Goal: Task Accomplishment & Management: Manage account settings

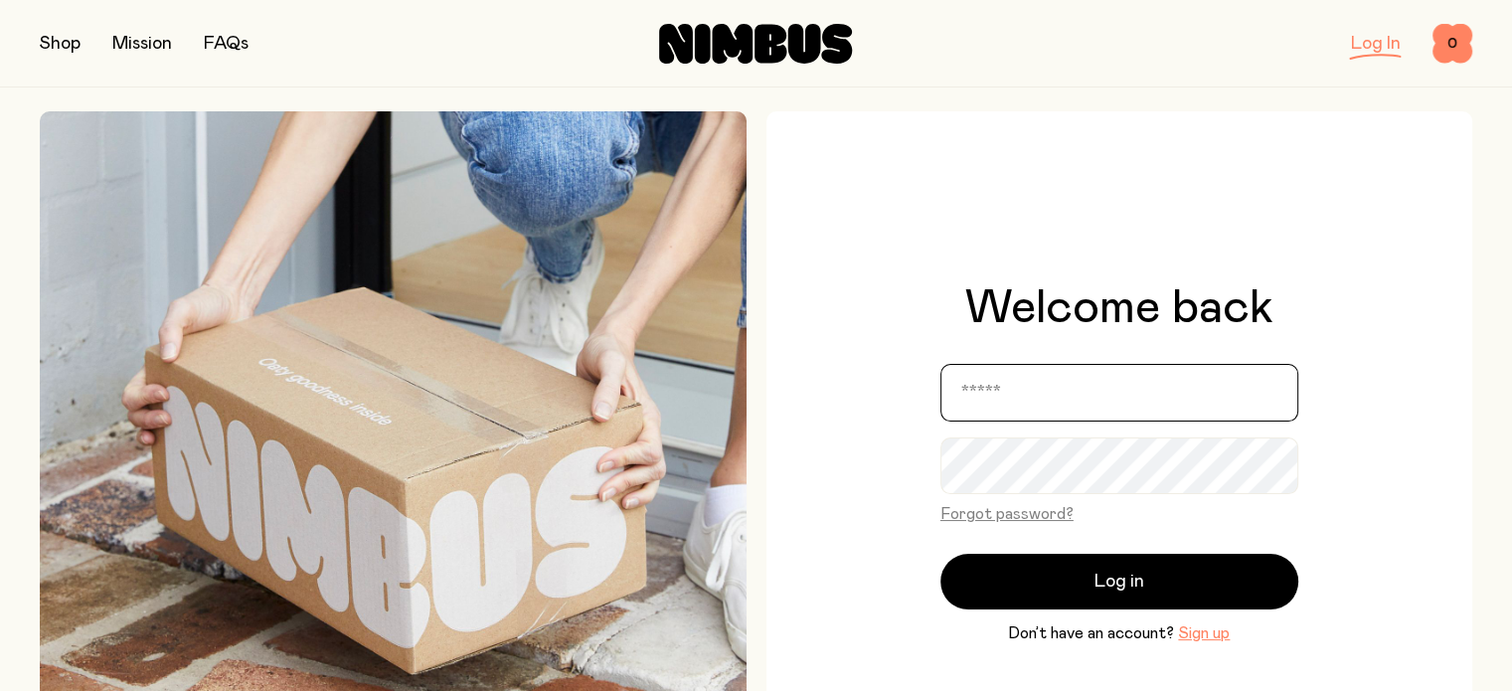
type input "**********"
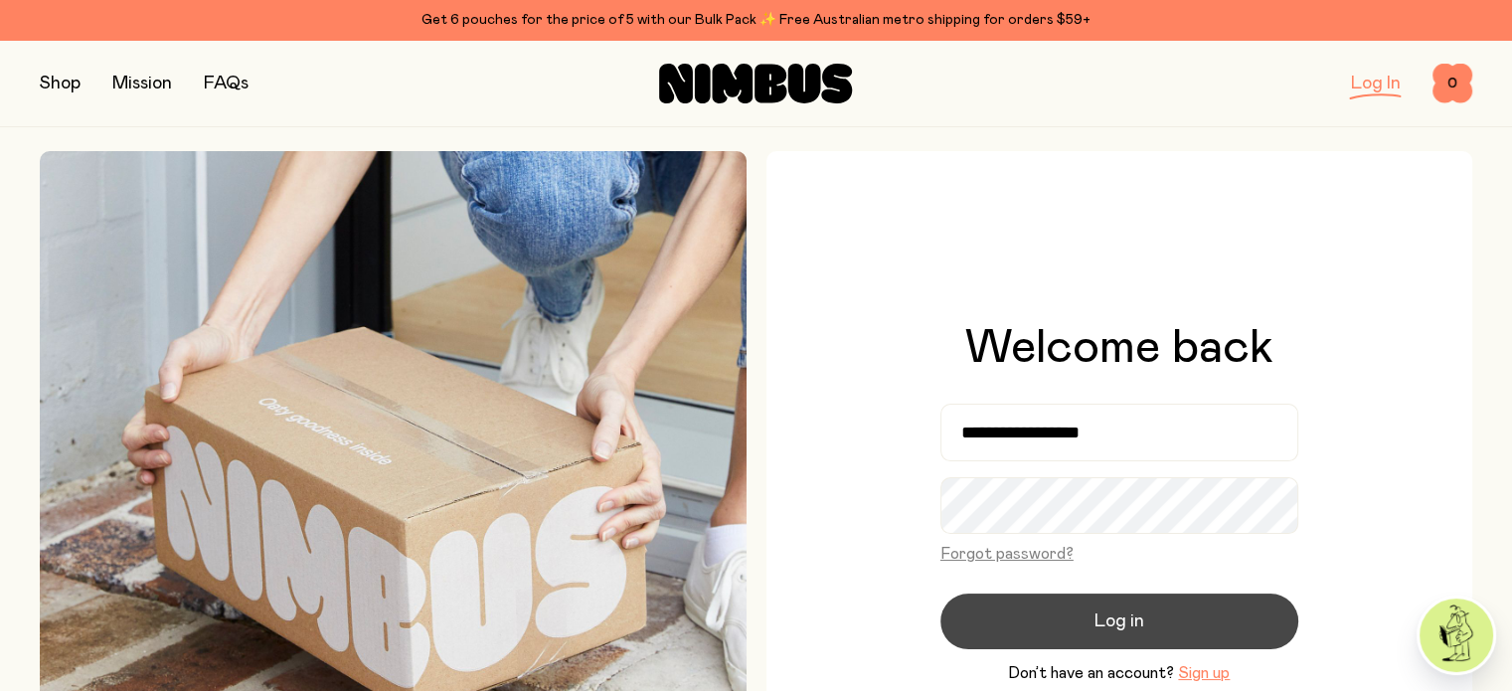
click at [1085, 614] on button "Log in" at bounding box center [1119, 621] width 358 height 56
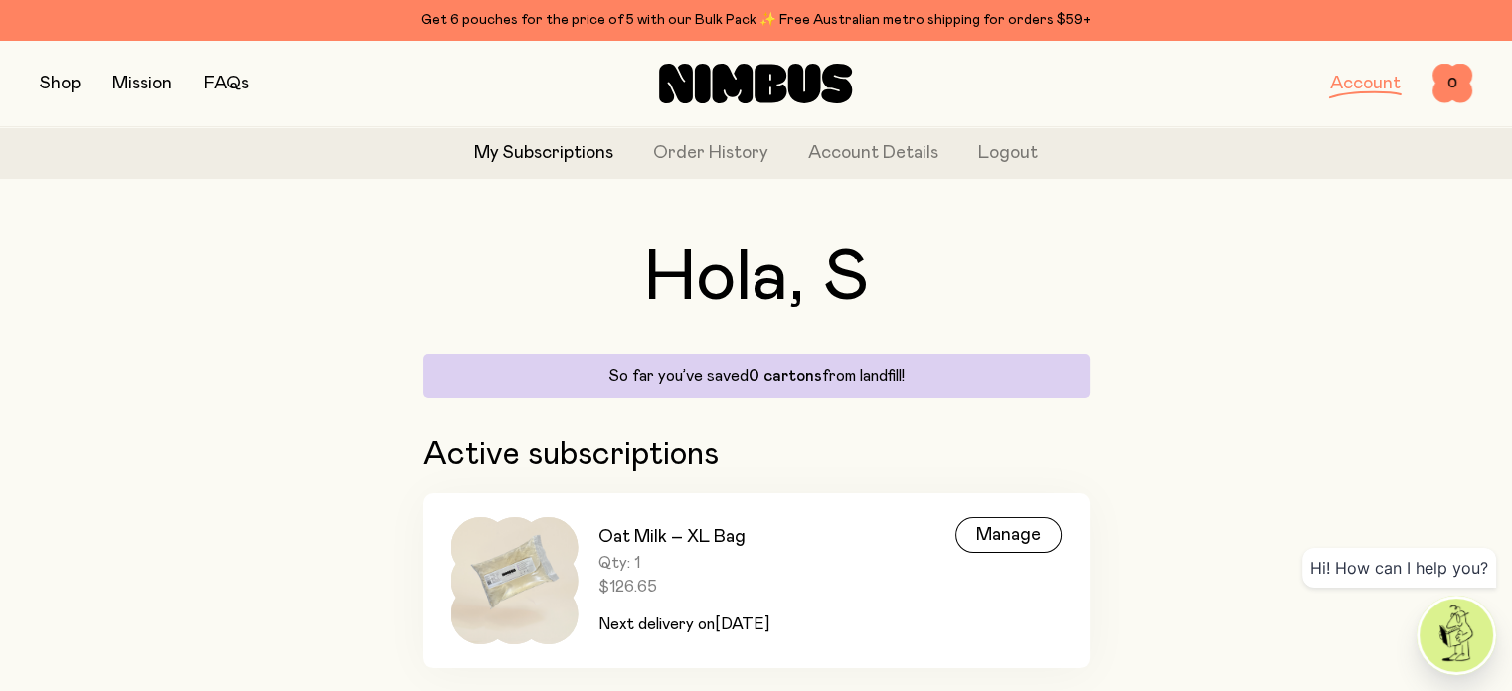
scroll to position [87, 0]
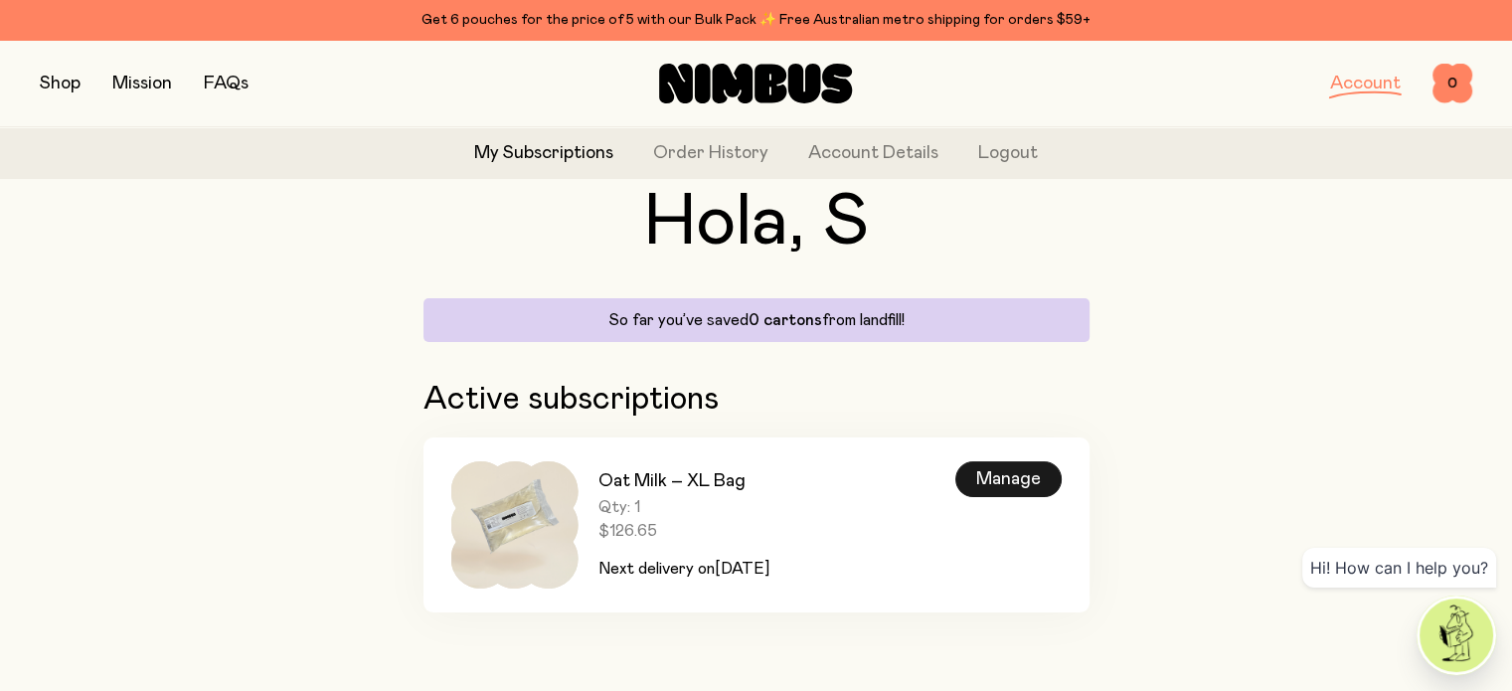
click at [1023, 483] on div "Manage" at bounding box center [1008, 479] width 106 height 36
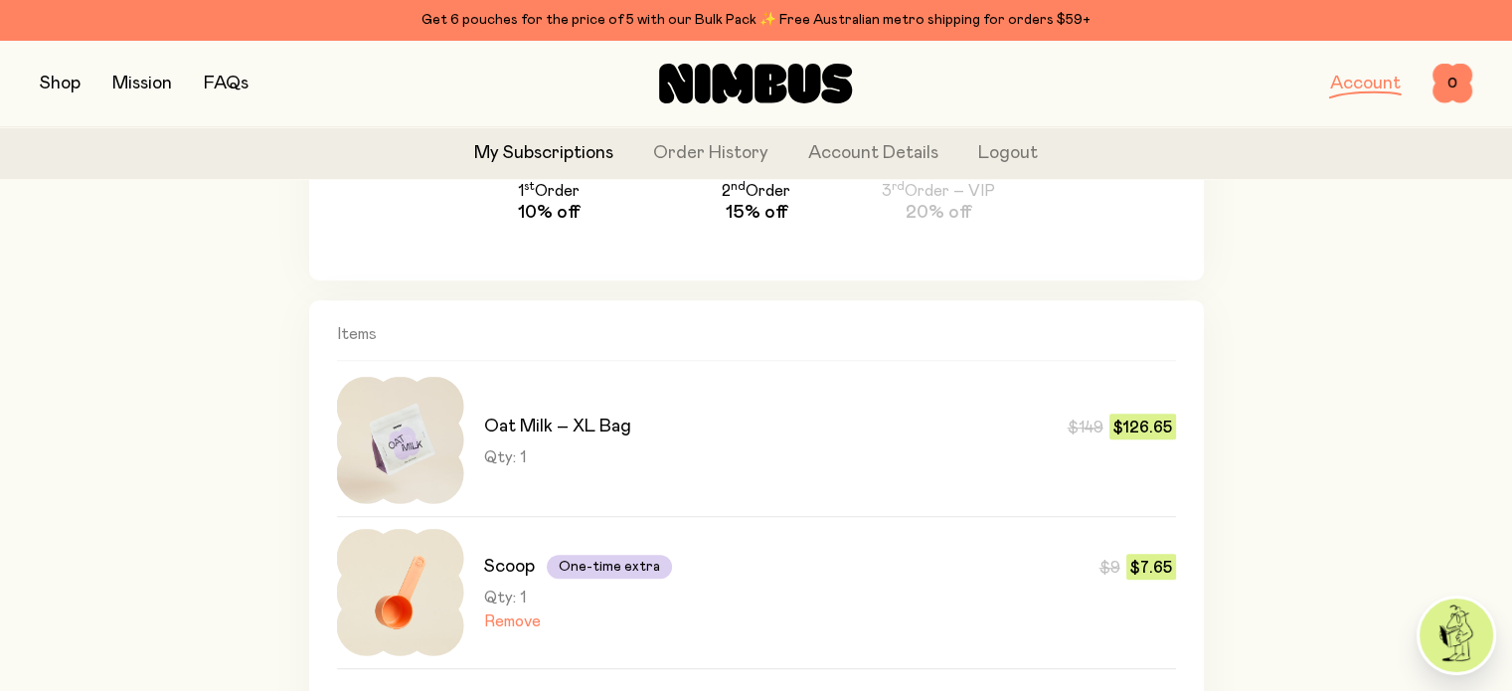
scroll to position [994, 0]
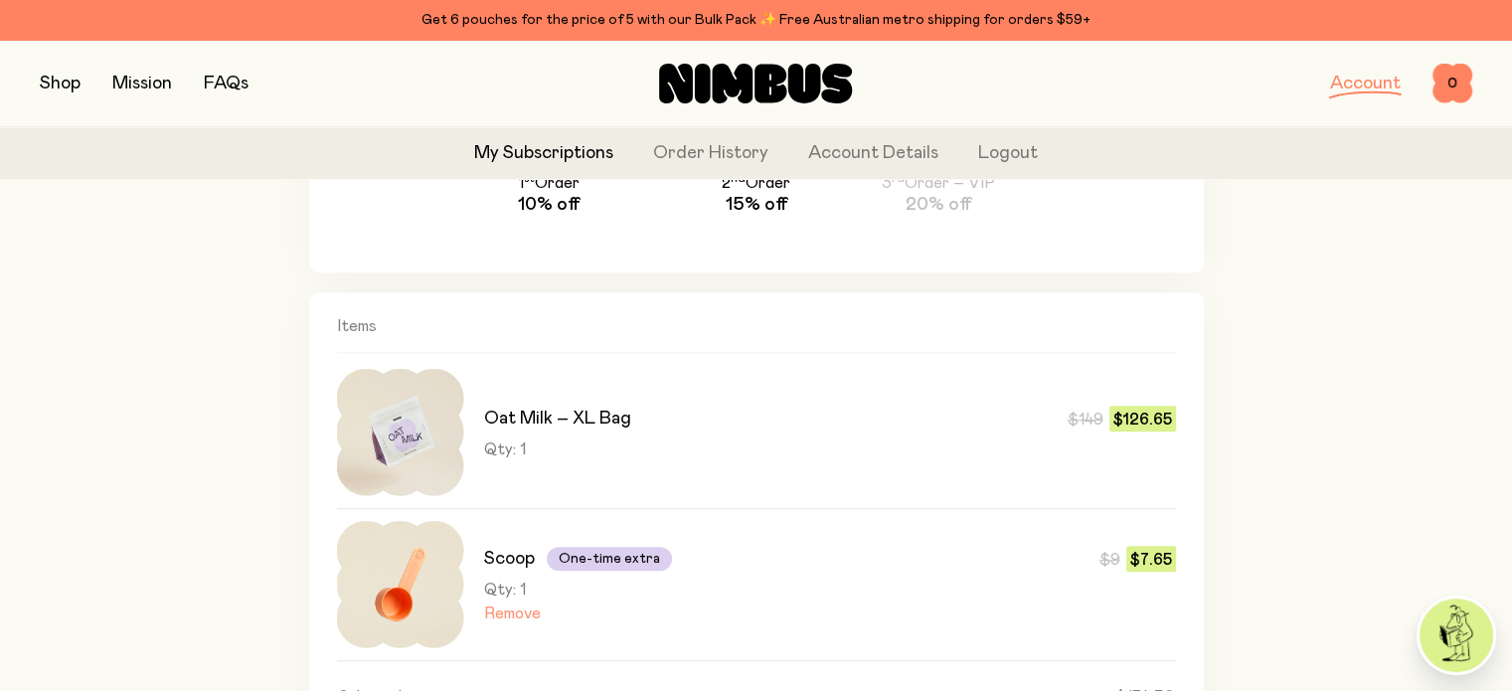
click at [505, 611] on button "Remove" at bounding box center [512, 613] width 57 height 20
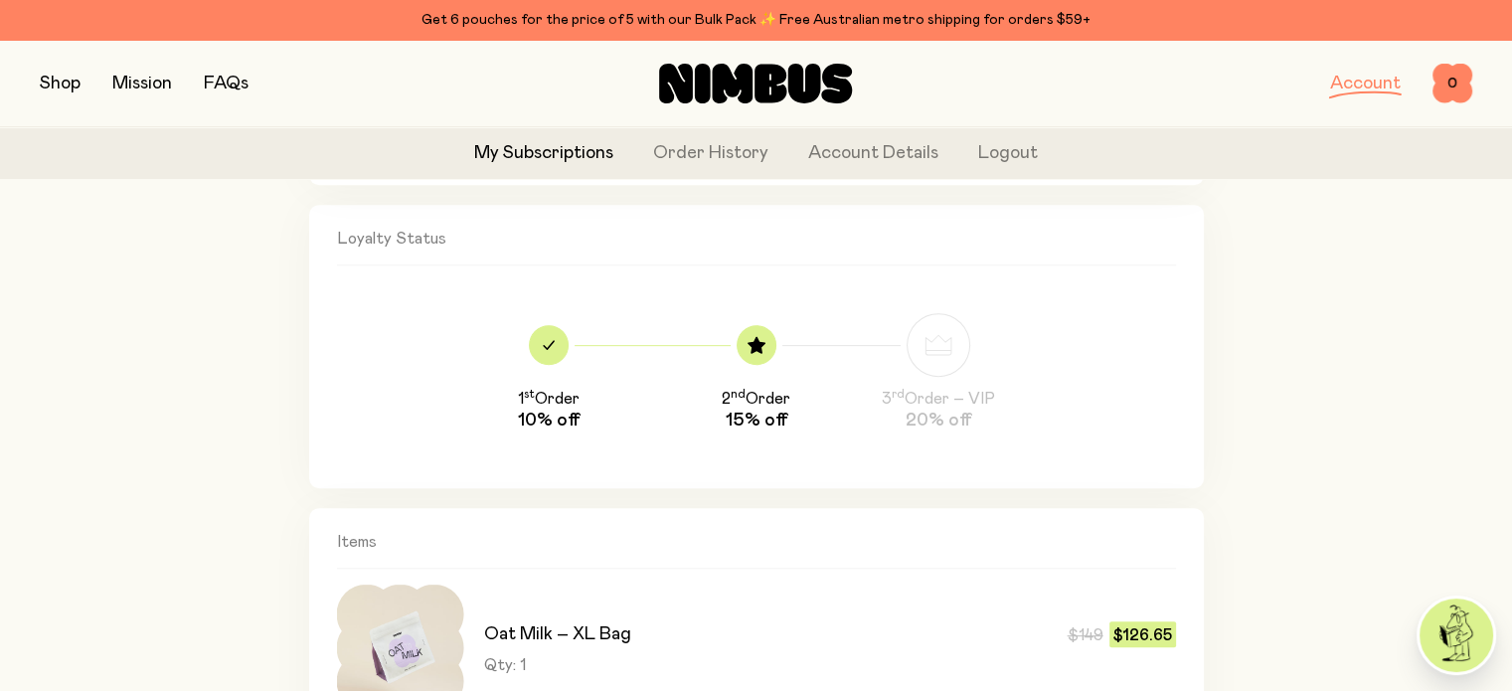
scroll to position [795, 0]
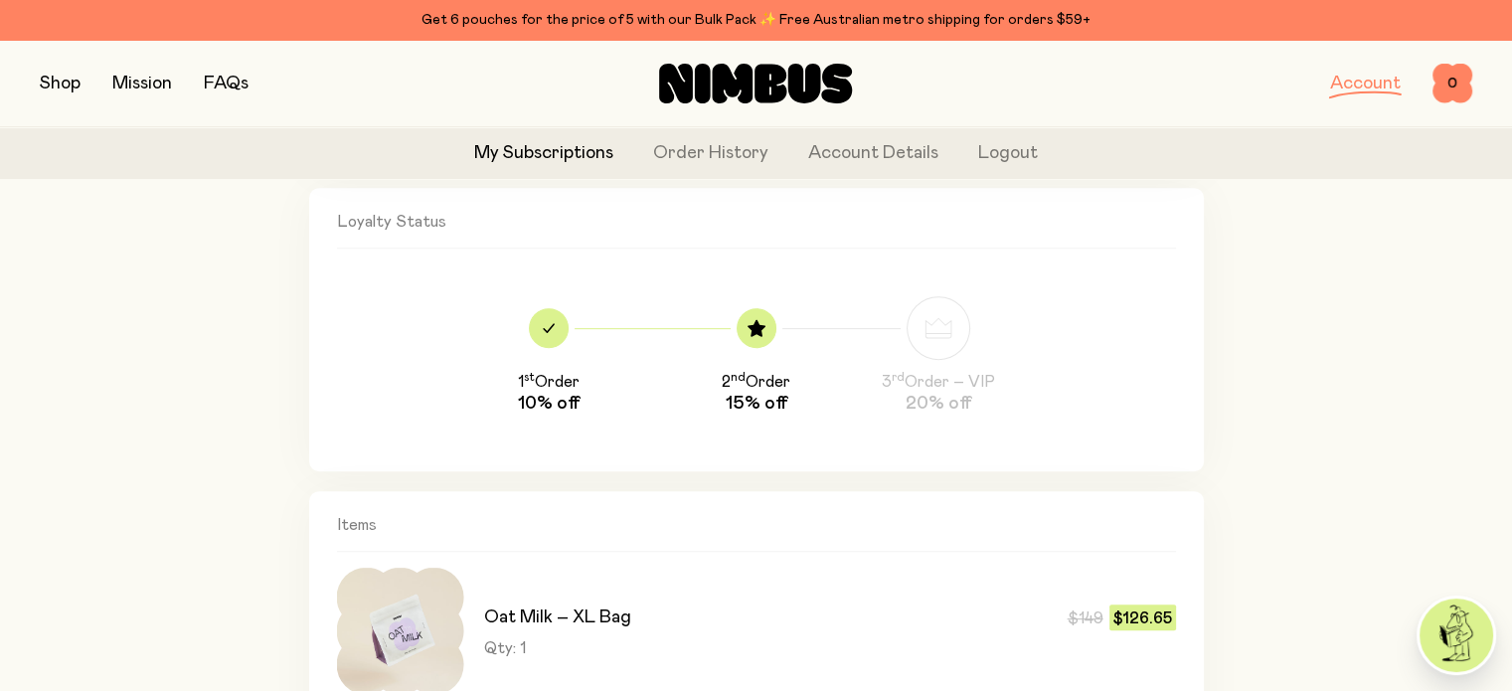
click at [1370, 85] on link "Account" at bounding box center [1365, 84] width 71 height 18
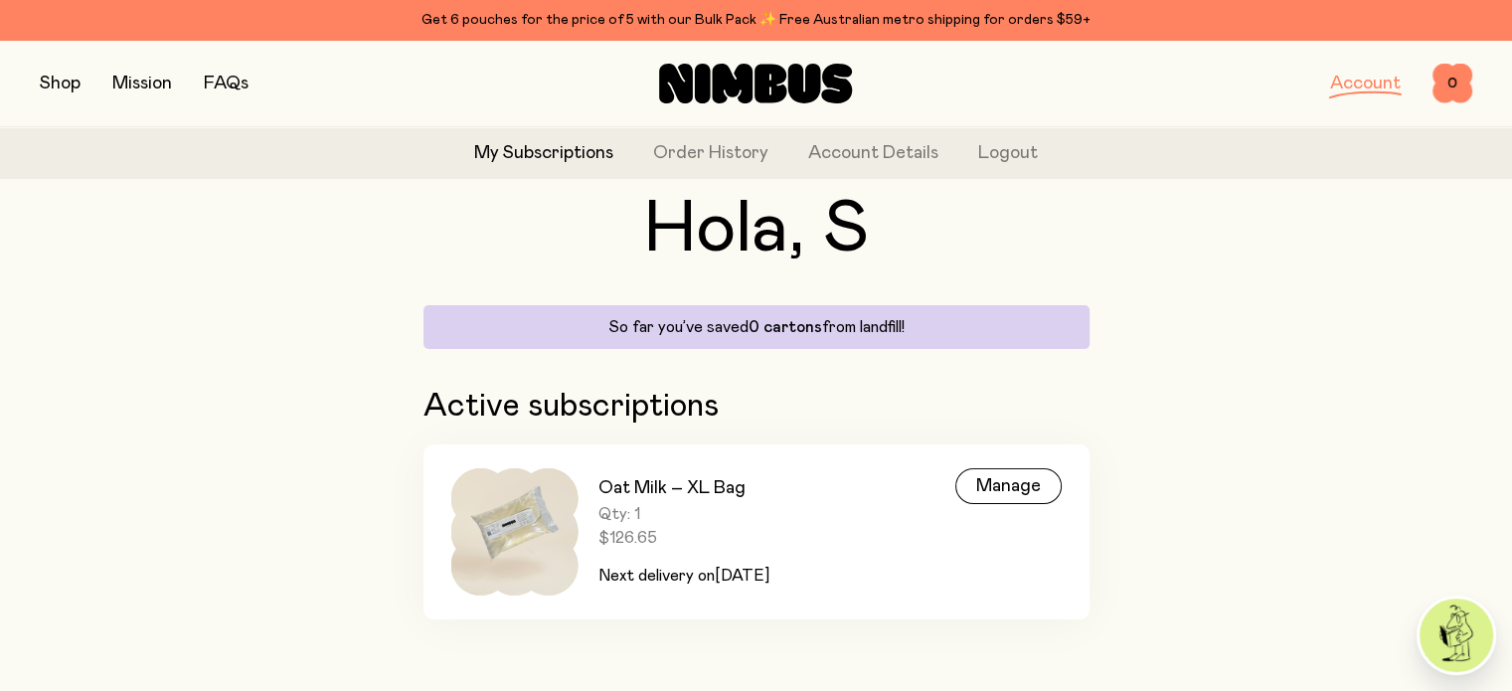
scroll to position [87, 0]
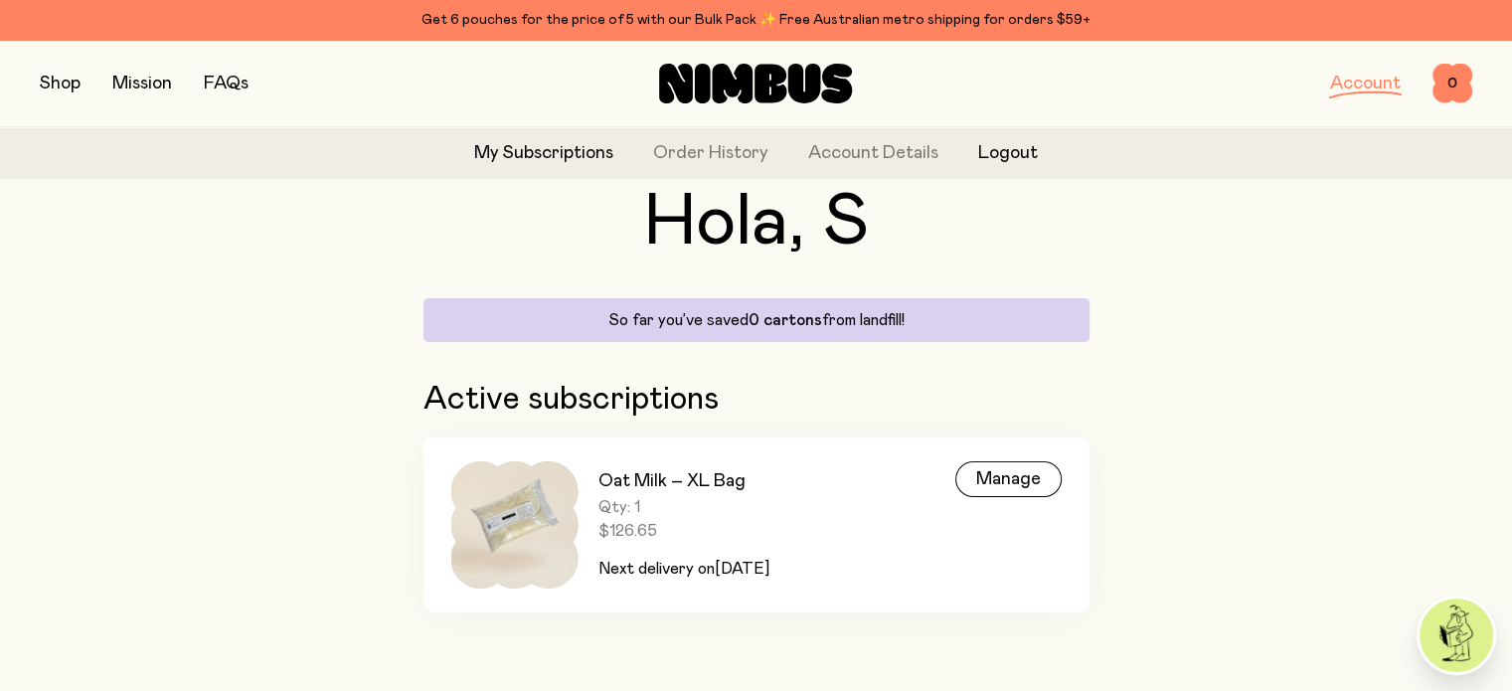
click at [1014, 151] on button "Logout" at bounding box center [1008, 153] width 60 height 27
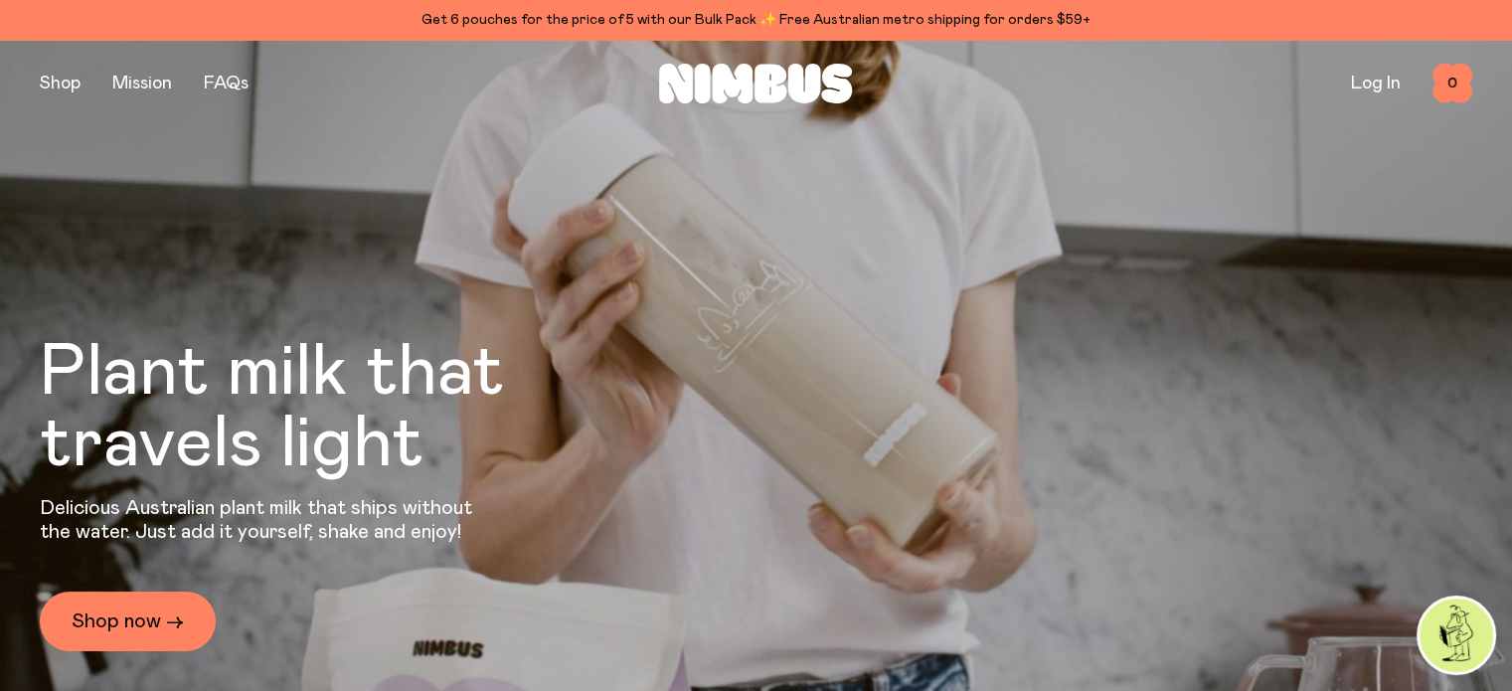
type input "**********"
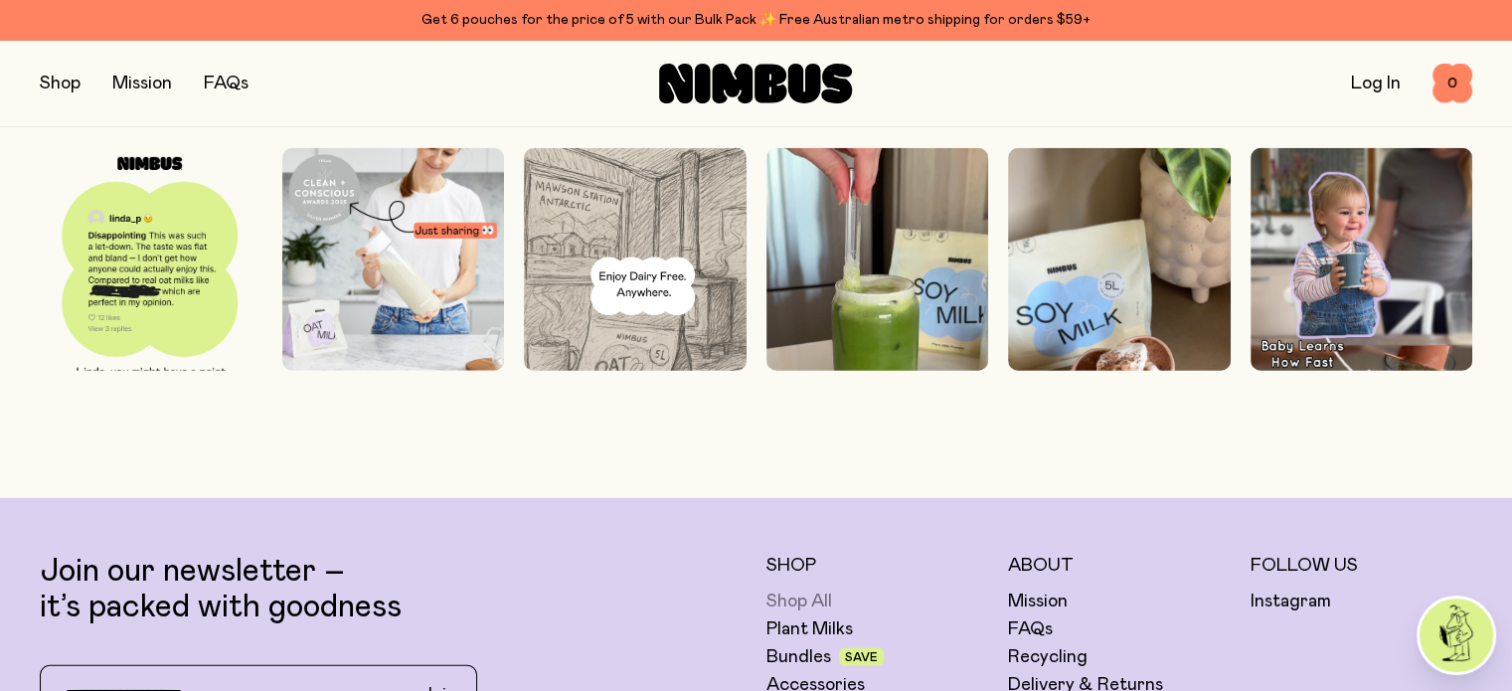
click at [778, 613] on link "Shop All" at bounding box center [799, 601] width 66 height 24
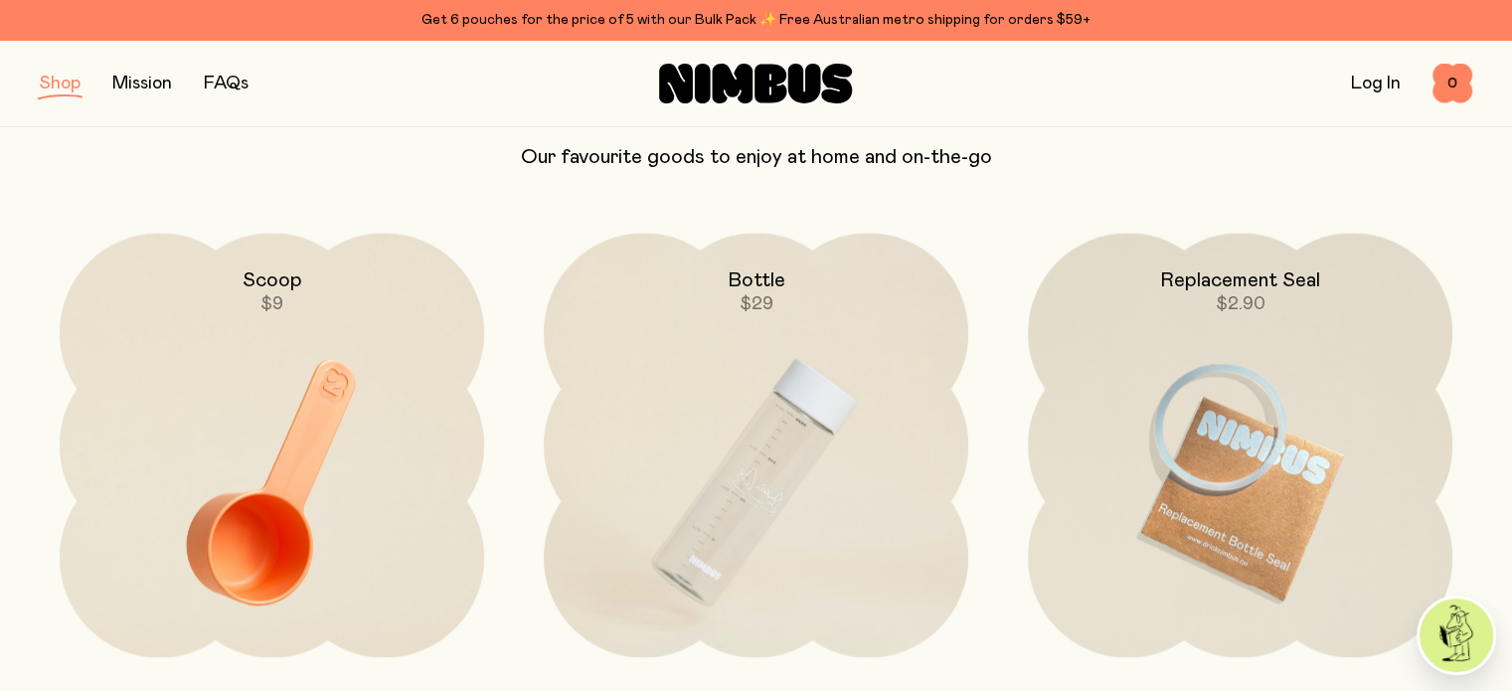
scroll to position [3081, 0]
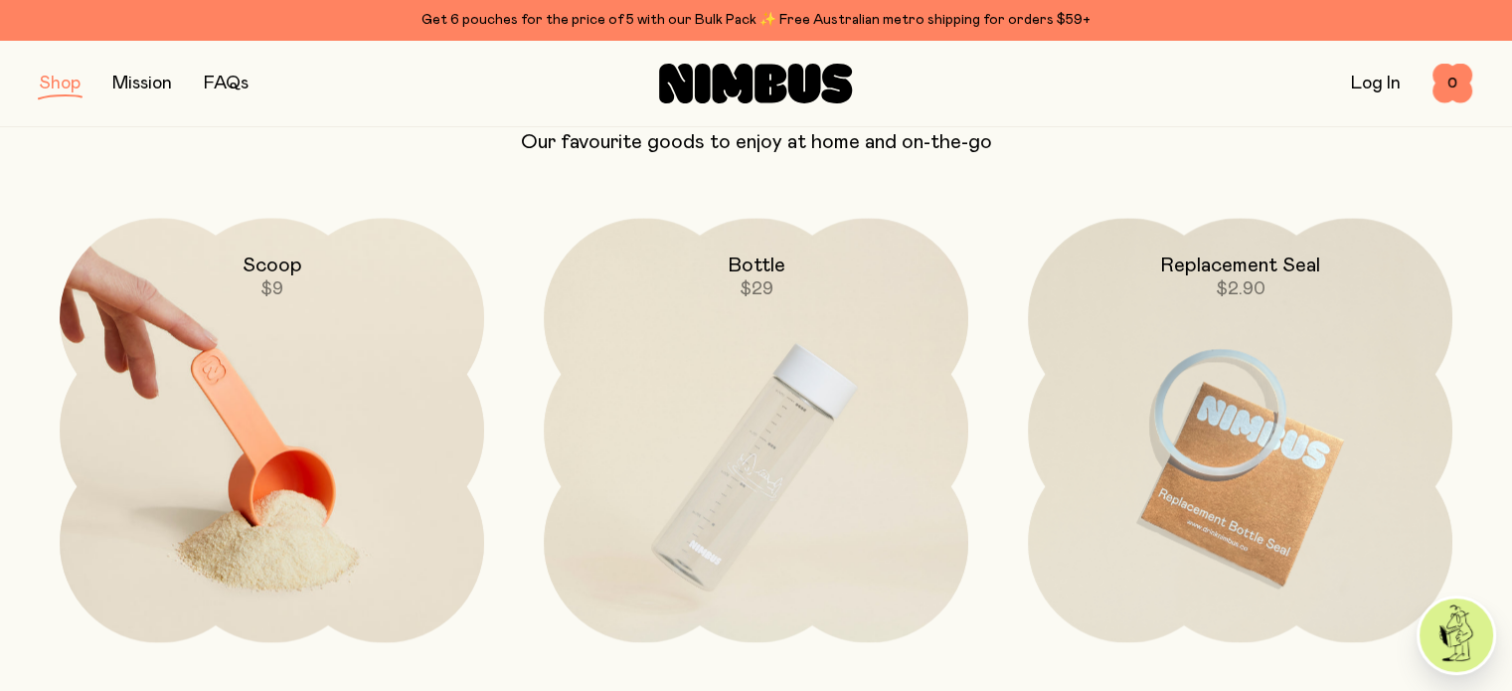
click at [259, 491] on img at bounding box center [272, 467] width 424 height 499
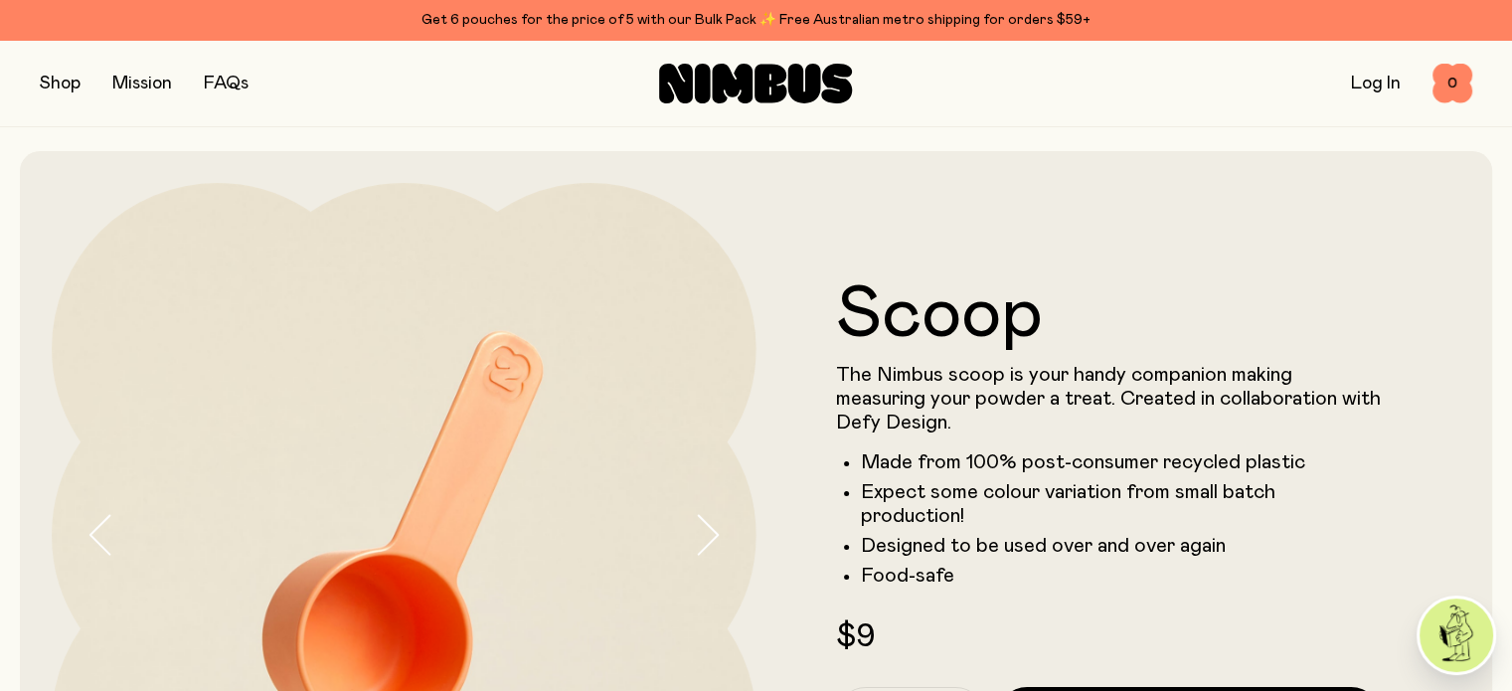
click at [62, 81] on button "button" at bounding box center [60, 84] width 41 height 28
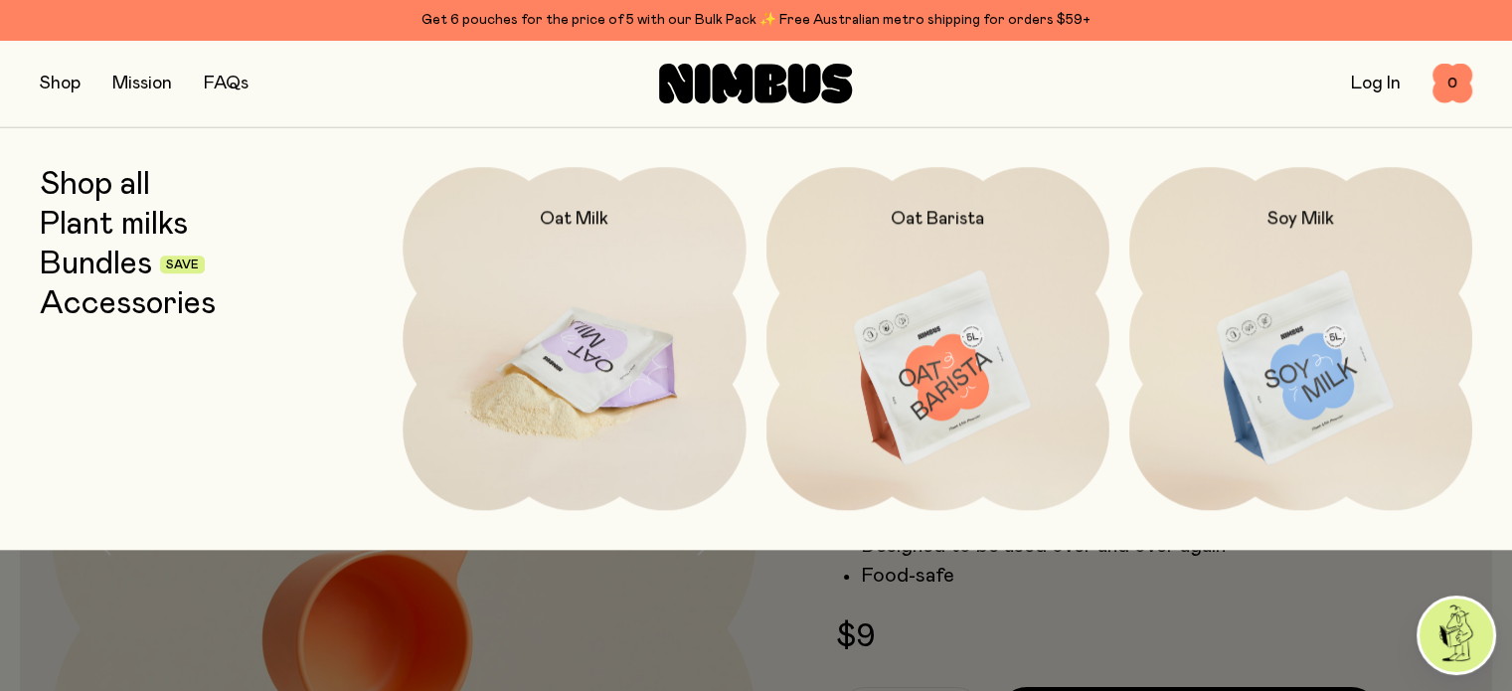
click at [552, 327] on img at bounding box center [573, 368] width 343 height 403
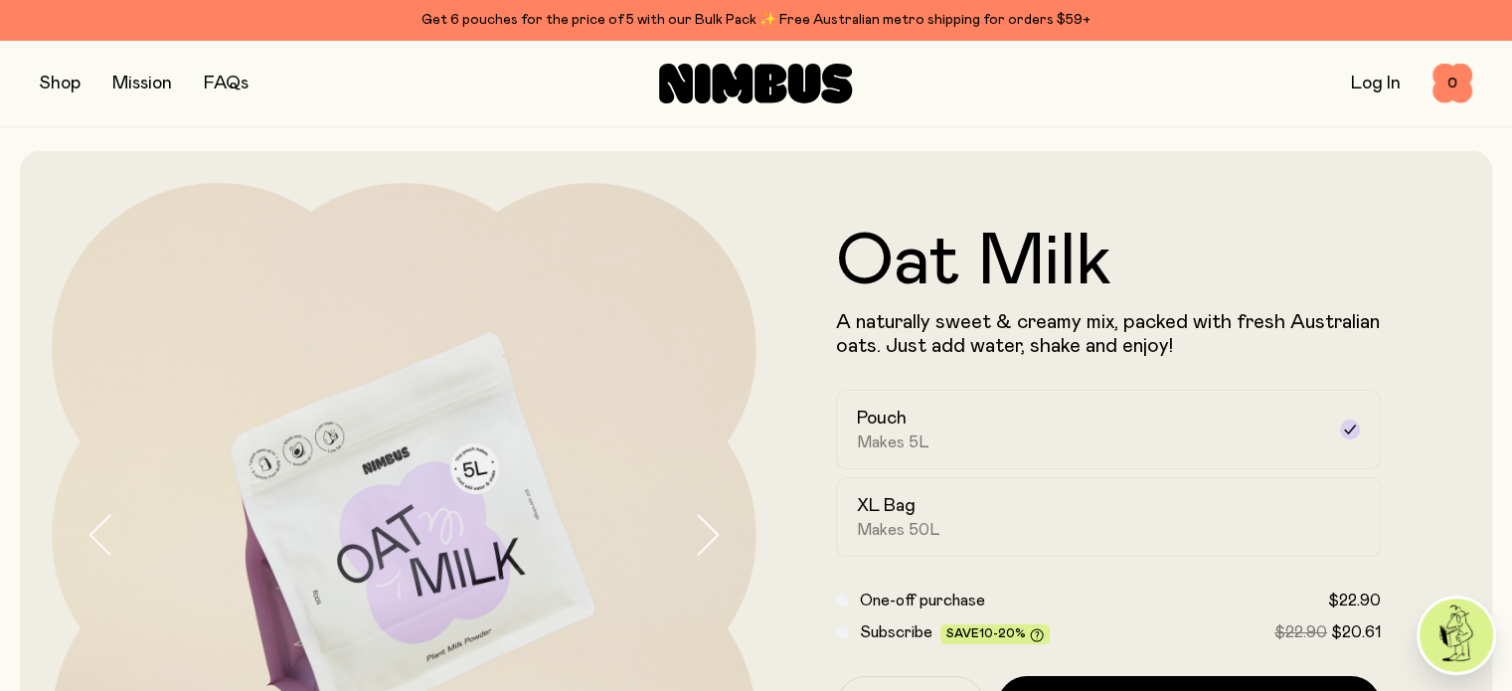
type input "**********"
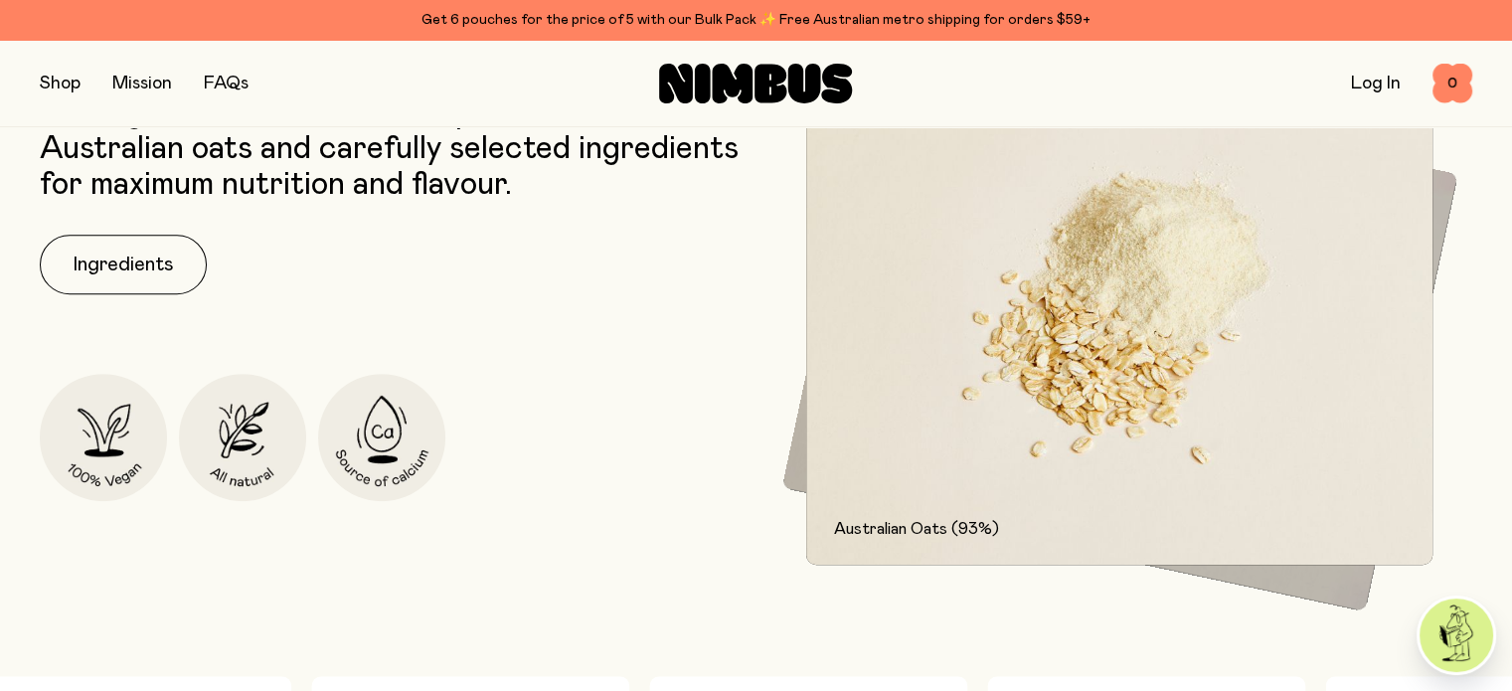
scroll to position [994, 0]
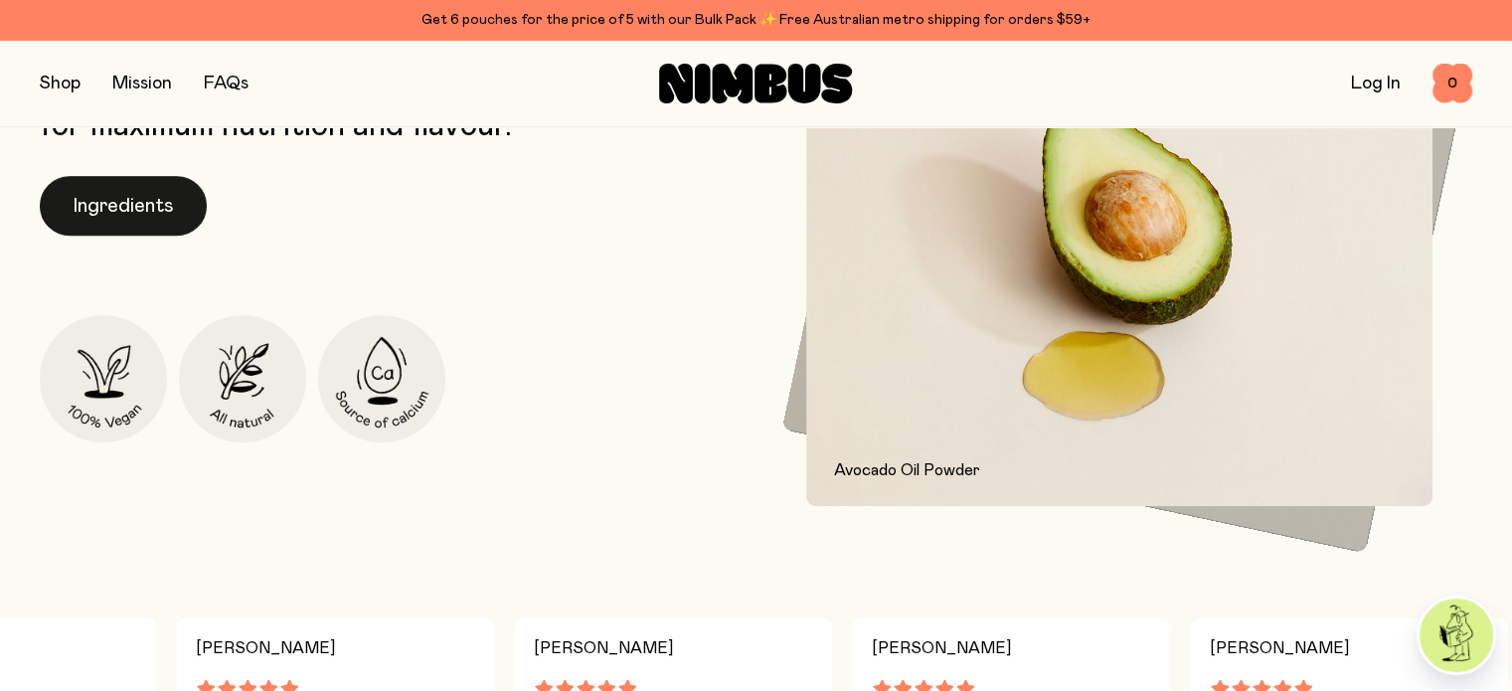
click at [185, 218] on button "Ingredients" at bounding box center [123, 206] width 167 height 60
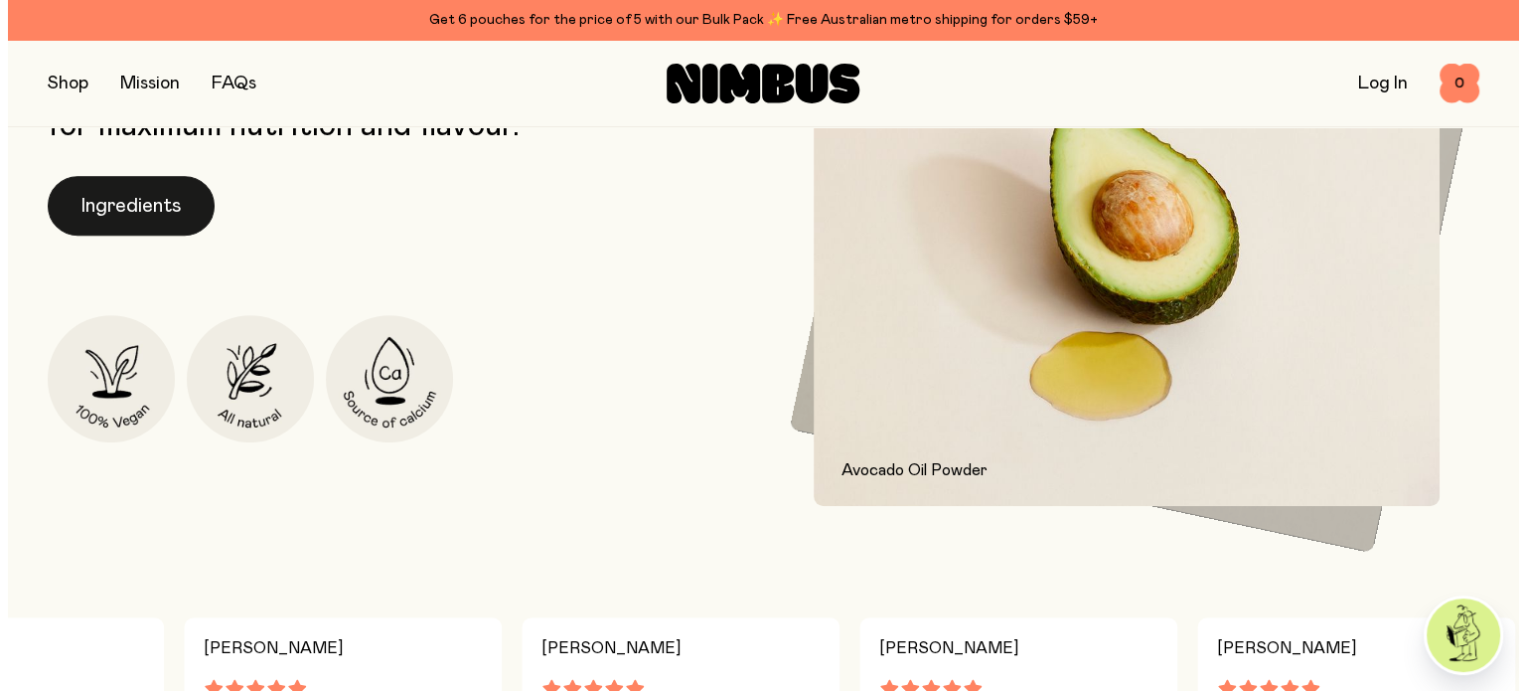
scroll to position [0, 0]
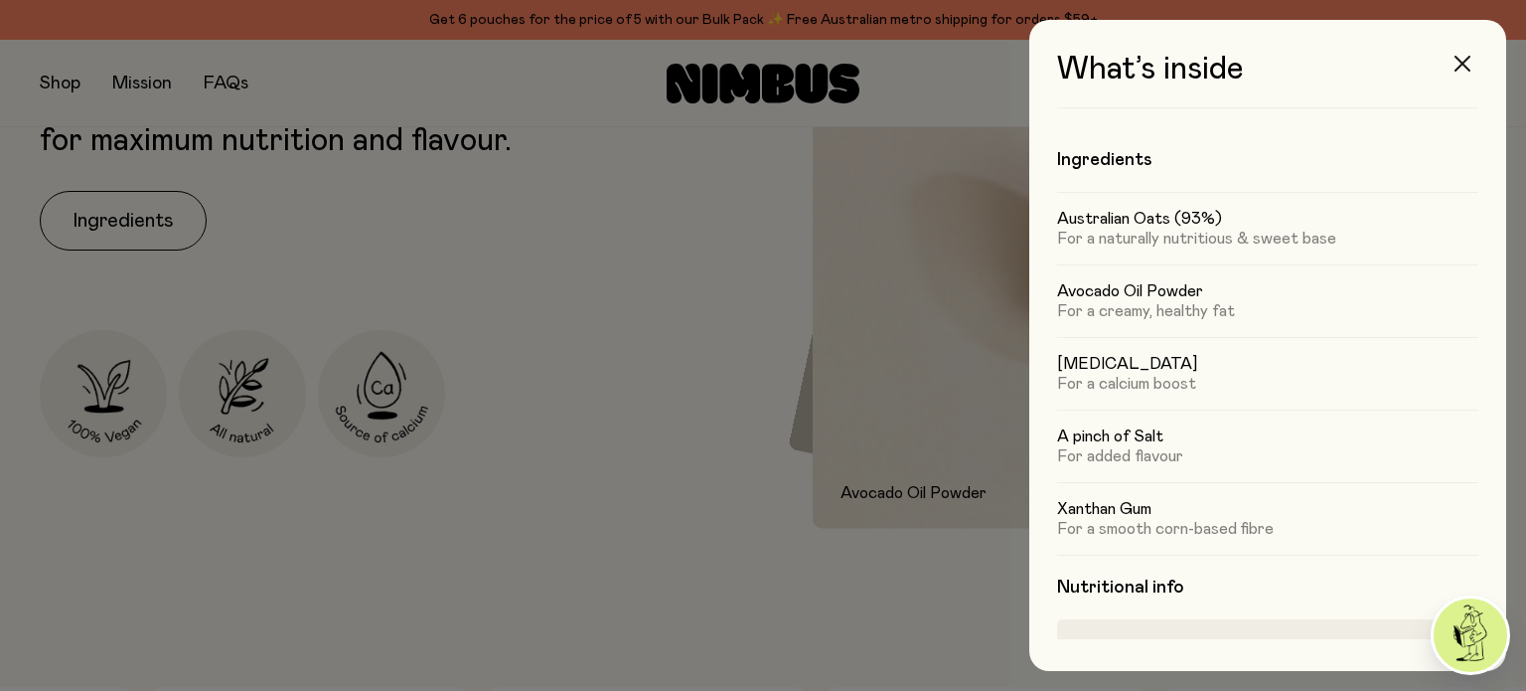
click at [1464, 63] on icon "button" at bounding box center [1463, 64] width 16 height 16
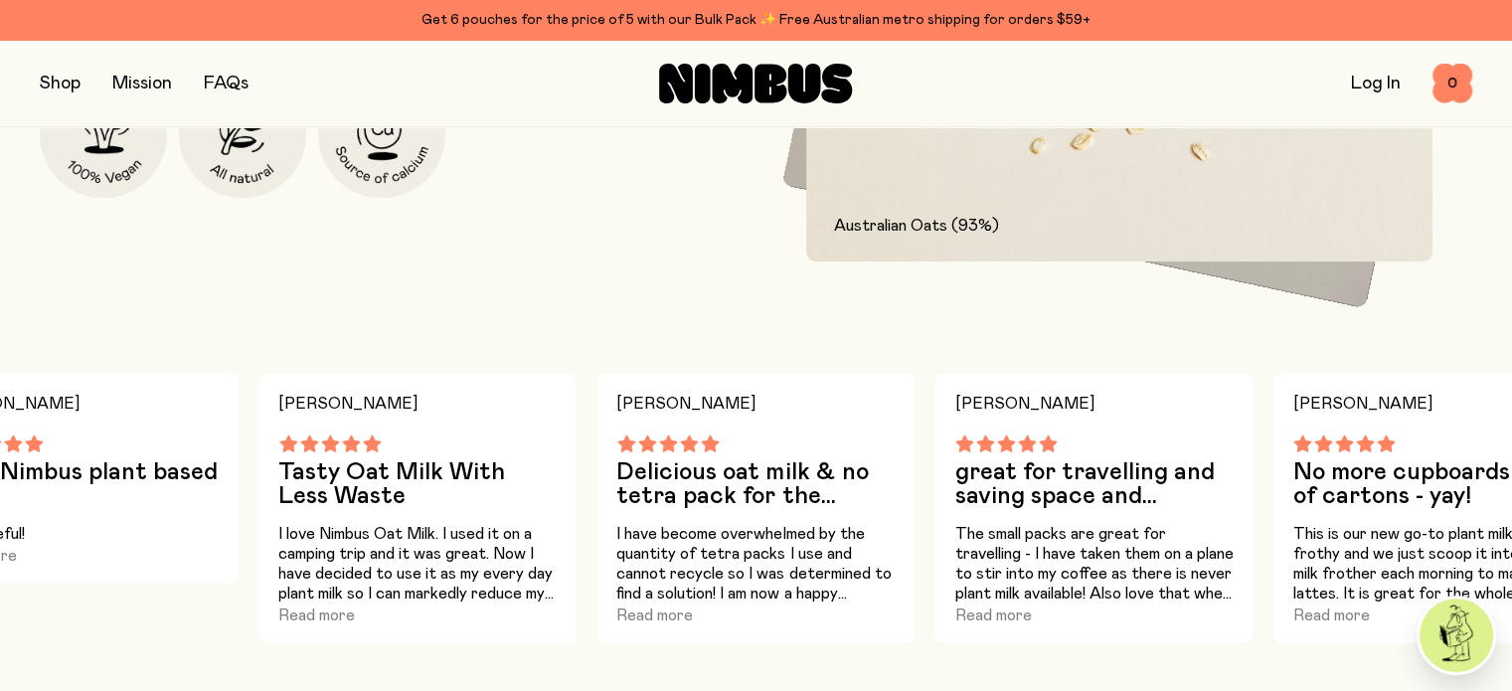
scroll to position [1193, 0]
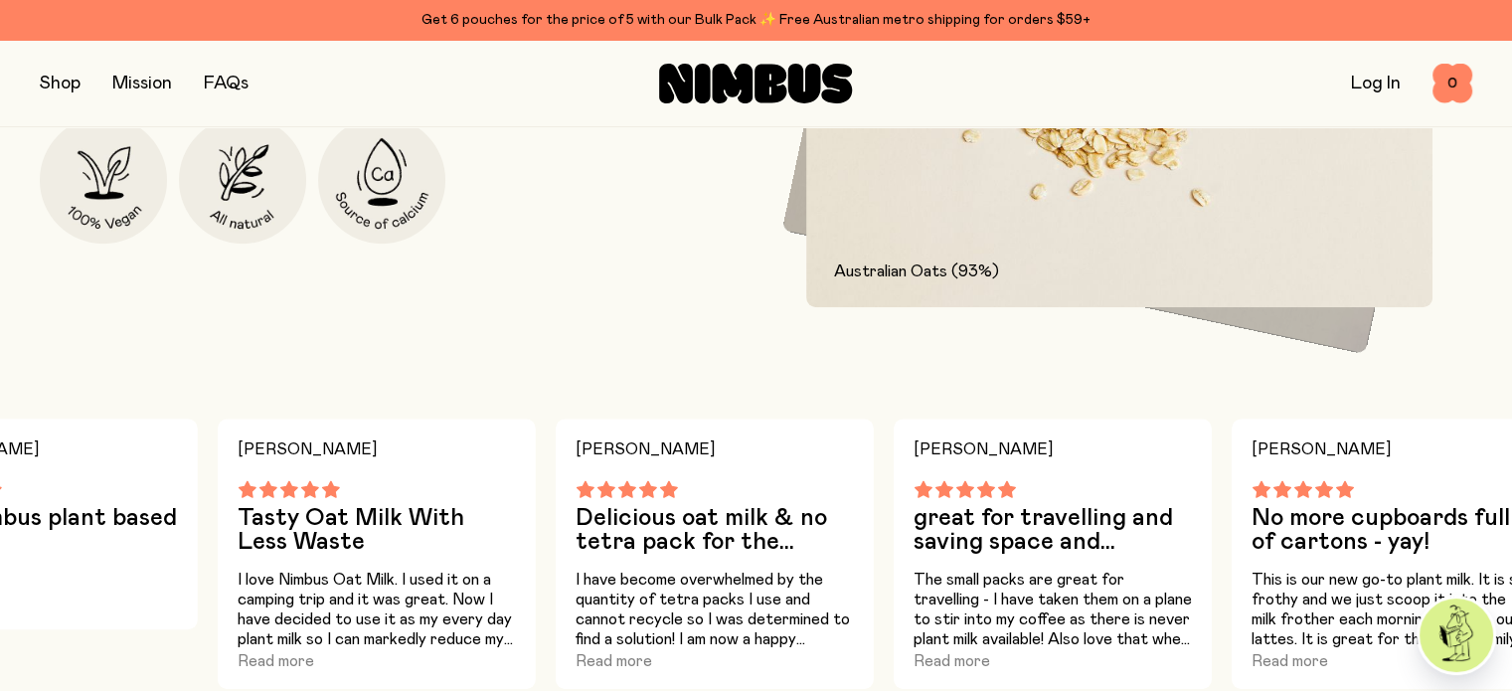
click at [223, 84] on link "FAQs" at bounding box center [226, 84] width 45 height 18
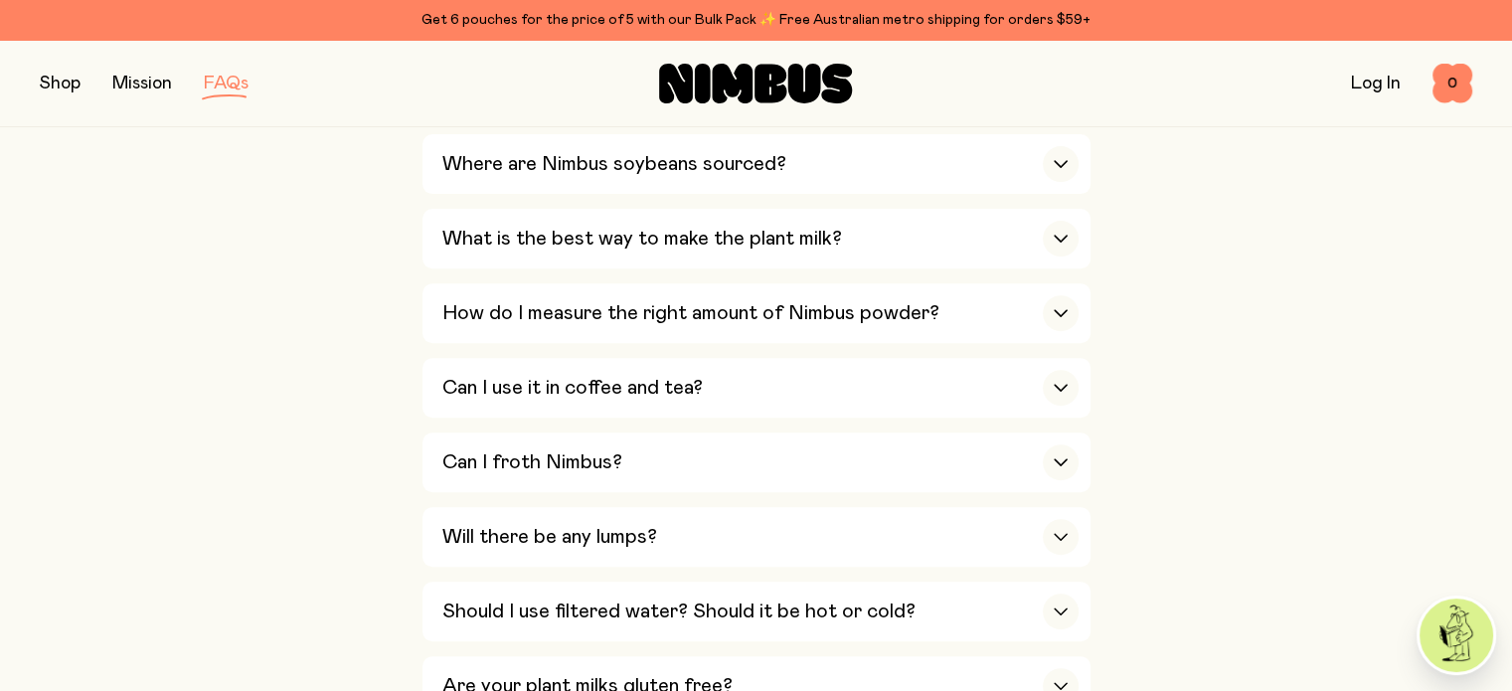
scroll to position [696, 0]
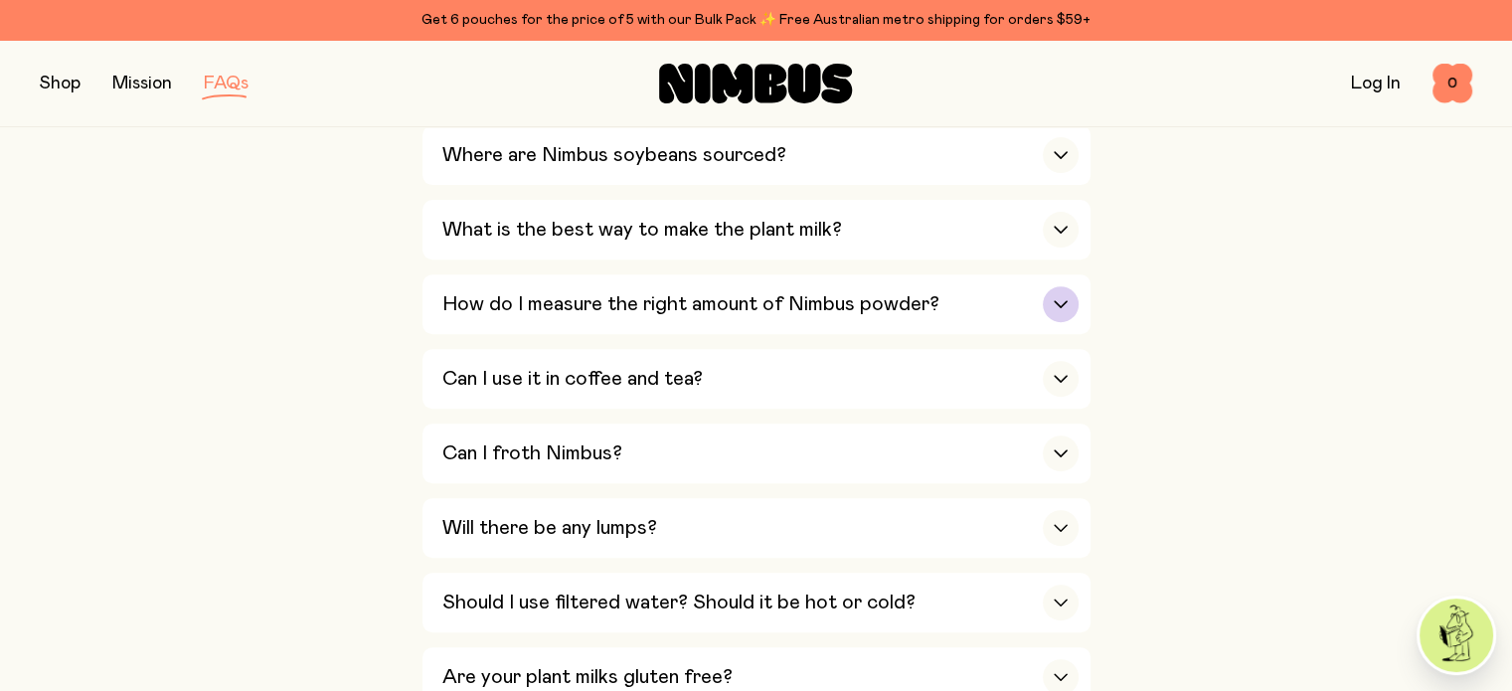
click at [1056, 295] on div "button" at bounding box center [1060, 304] width 36 height 36
